Goal: Check status

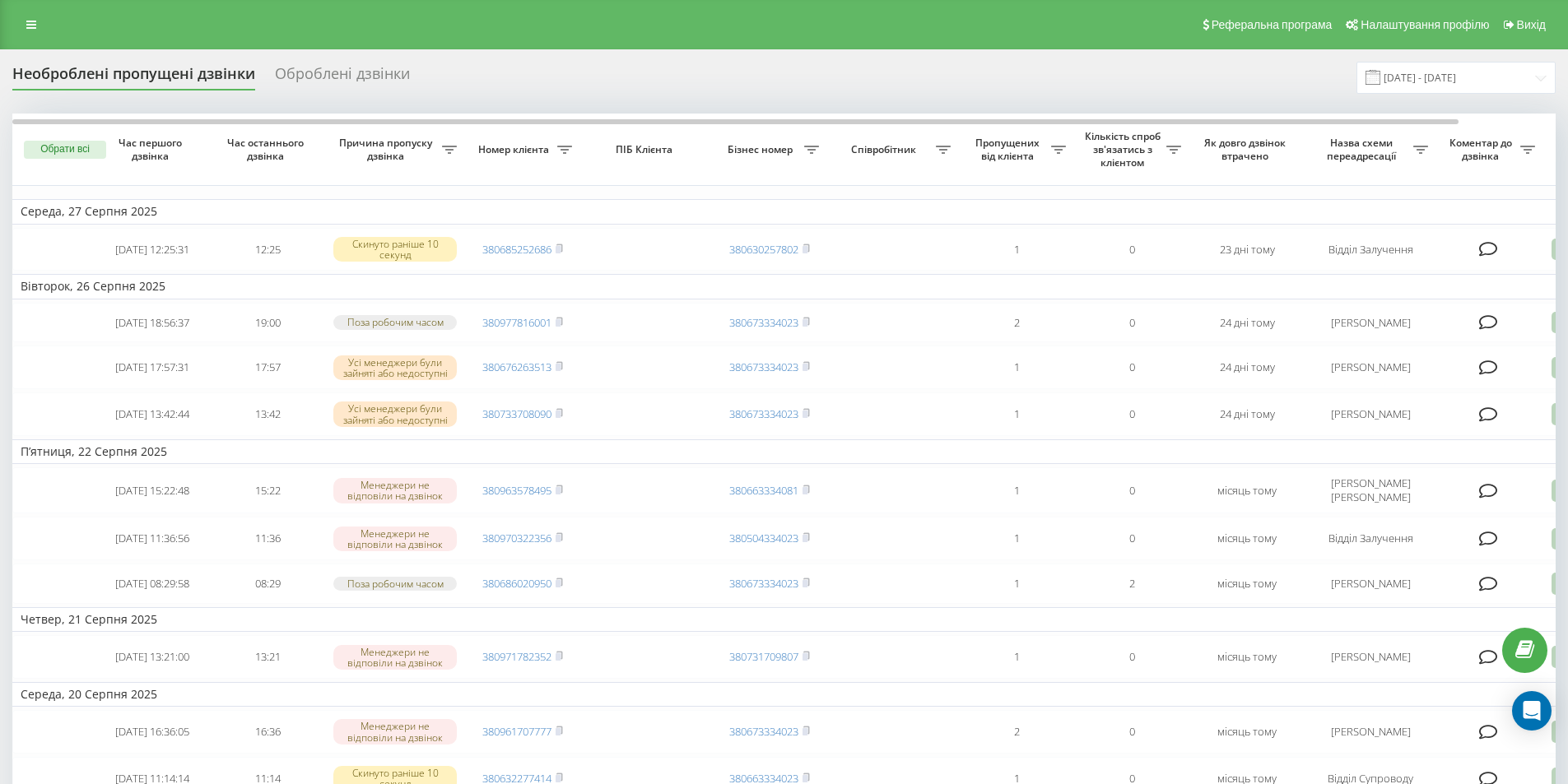
click at [173, 73] on div "Необроблені пропущені дзвінки" at bounding box center [133, 78] width 243 height 26
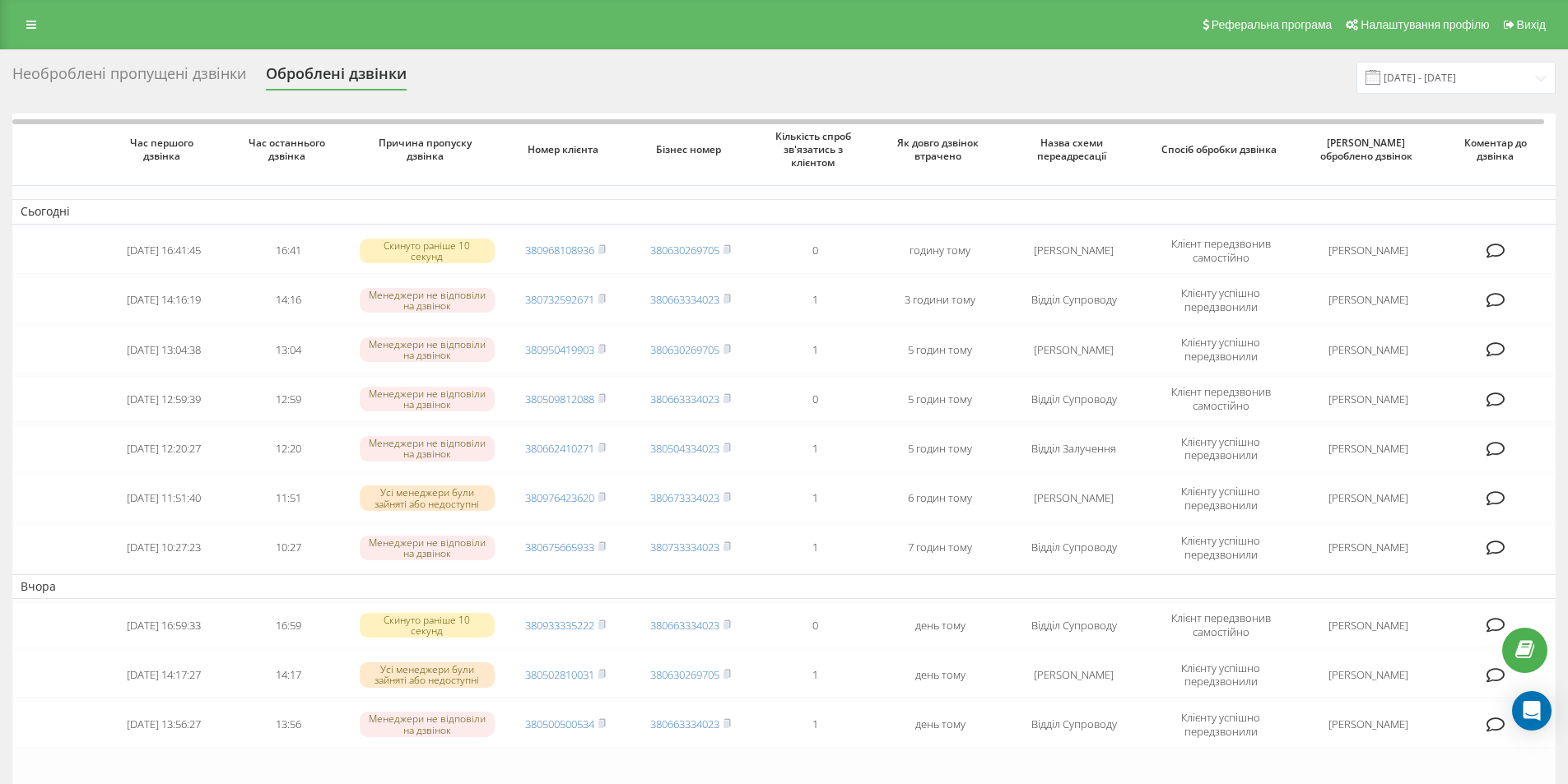
click at [198, 69] on div "Необроблені пропущені дзвінки" at bounding box center [129, 78] width 234 height 26
